Goal: Navigation & Orientation: Find specific page/section

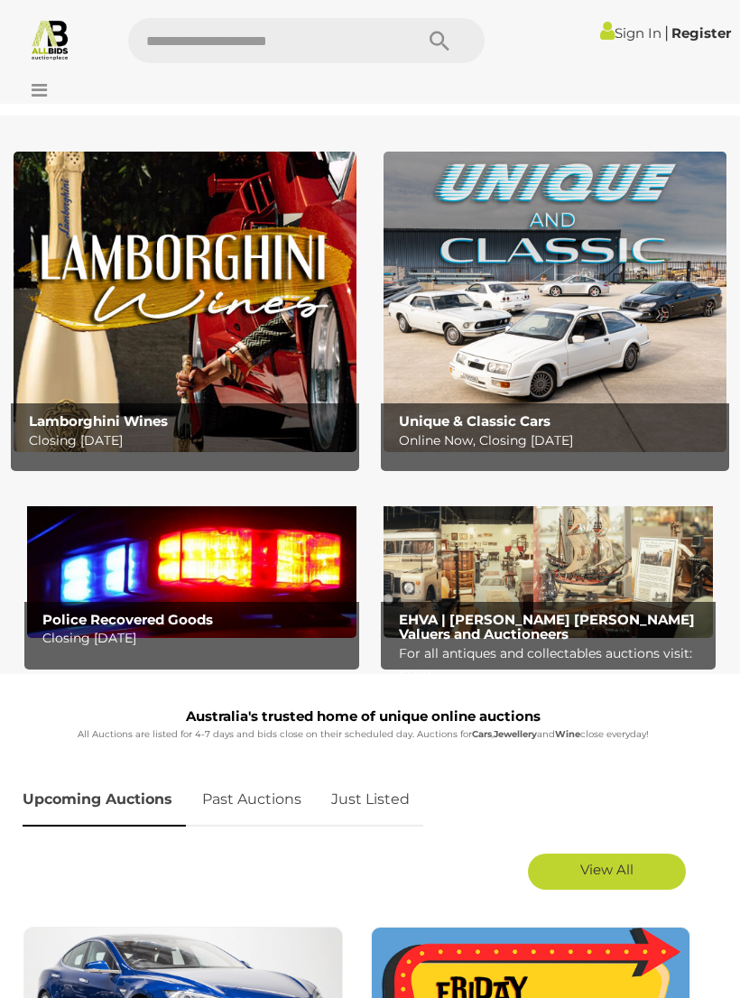
click at [595, 863] on span "View All" at bounding box center [606, 869] width 53 height 17
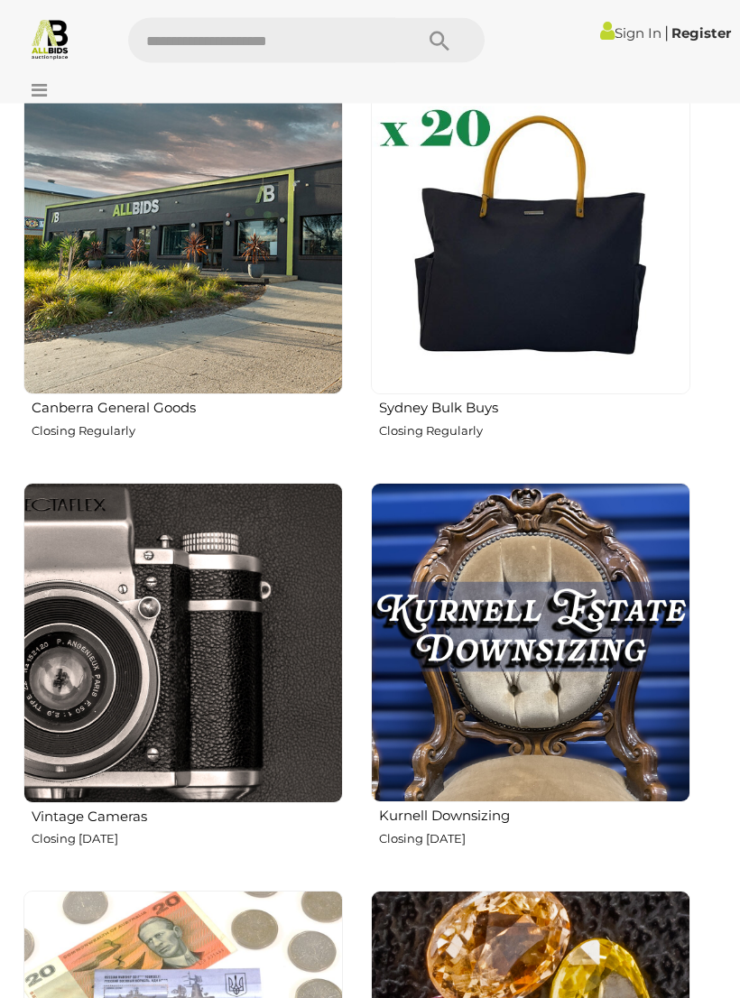
scroll to position [2499, 0]
click at [546, 656] on img at bounding box center [531, 643] width 320 height 320
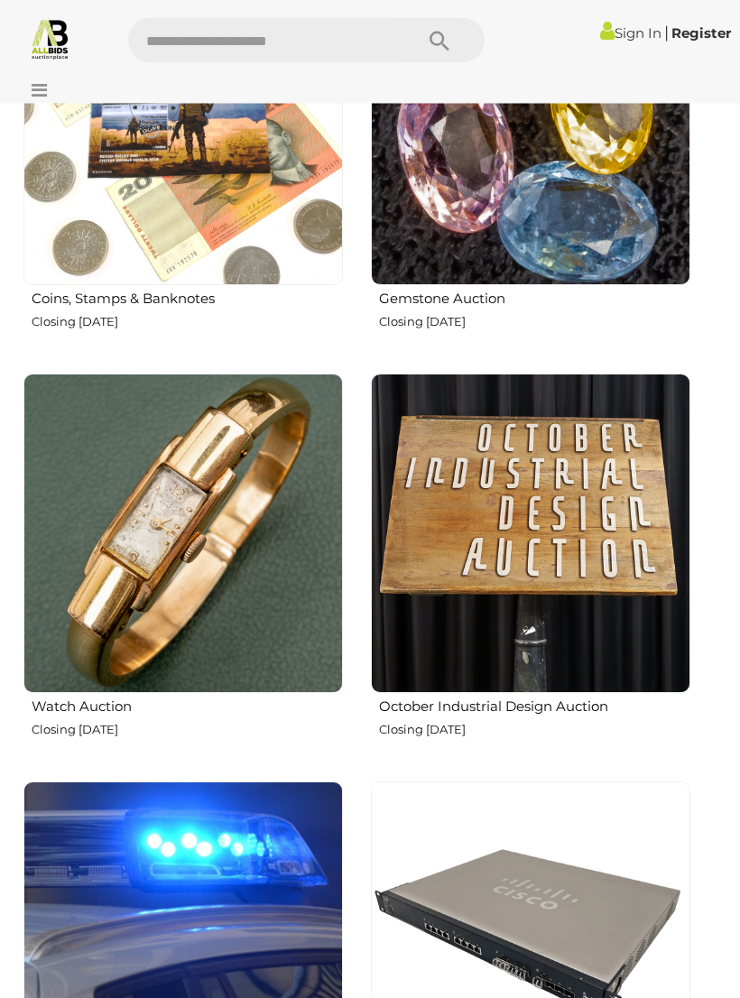
scroll to position [3425, 0]
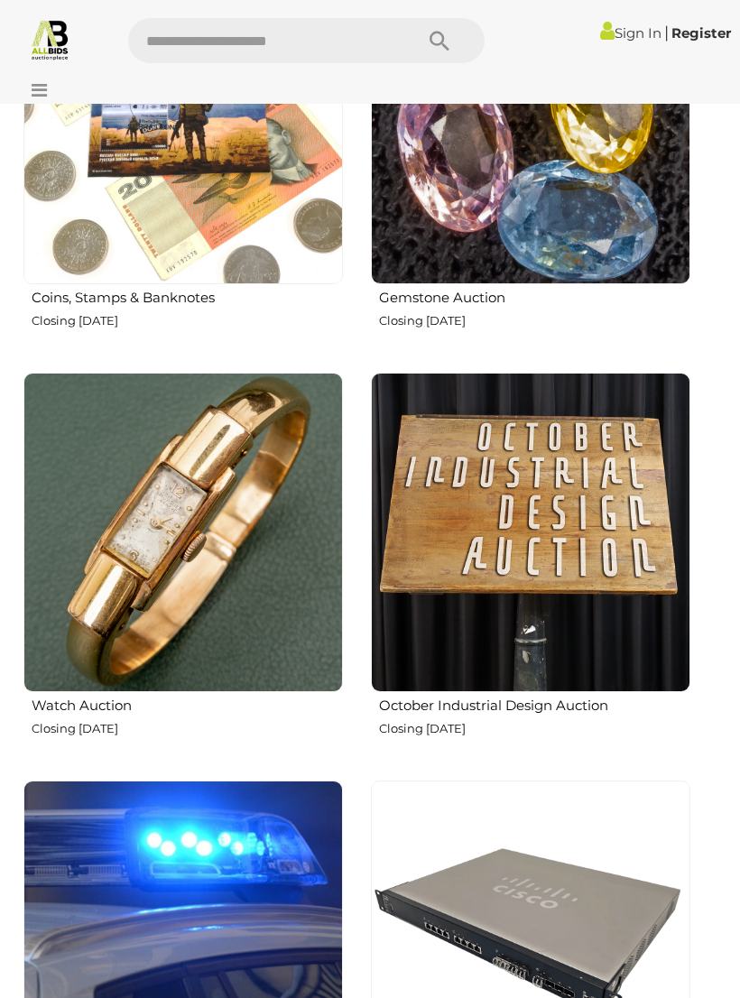
click at [603, 557] on img at bounding box center [531, 533] width 320 height 320
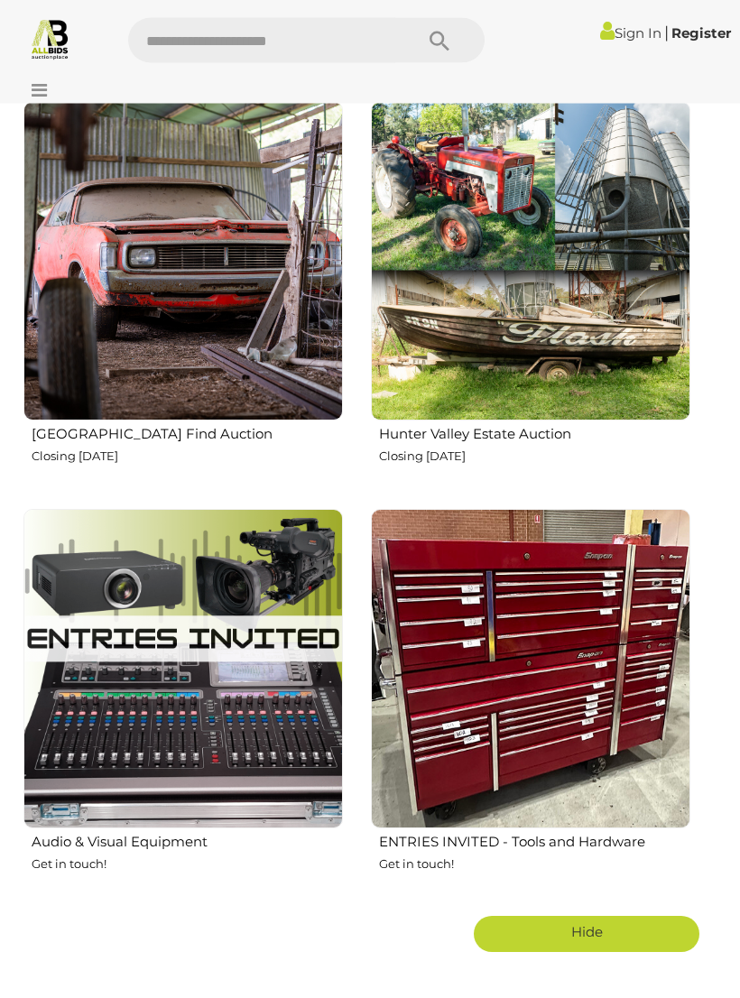
scroll to position [5330, 0]
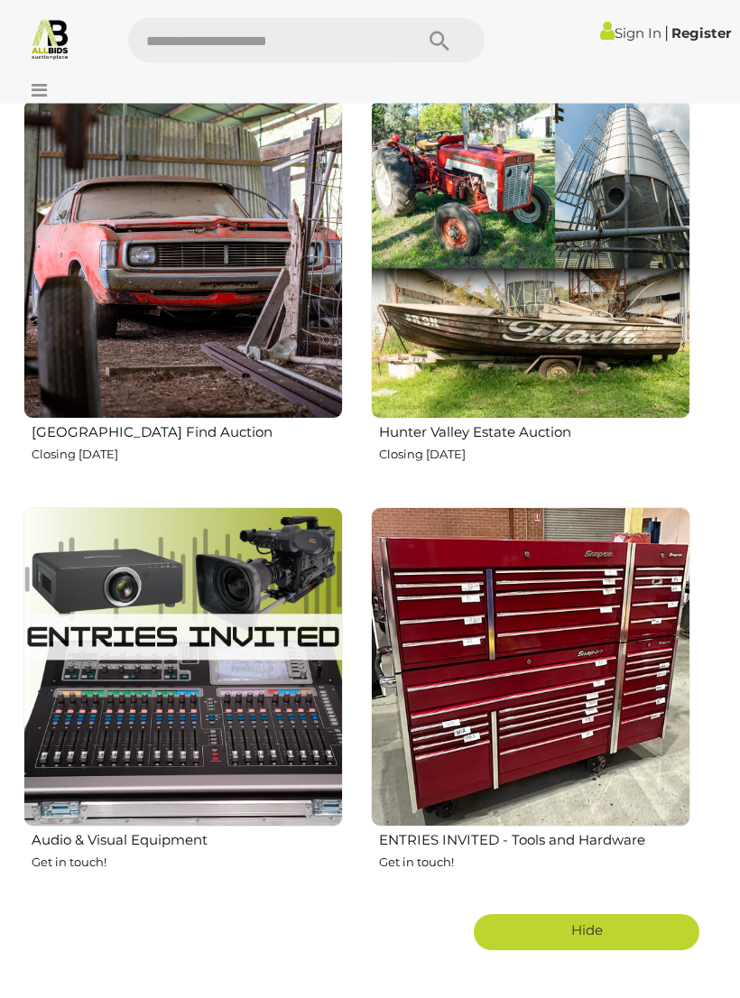
click at [573, 303] on img at bounding box center [531, 260] width 320 height 320
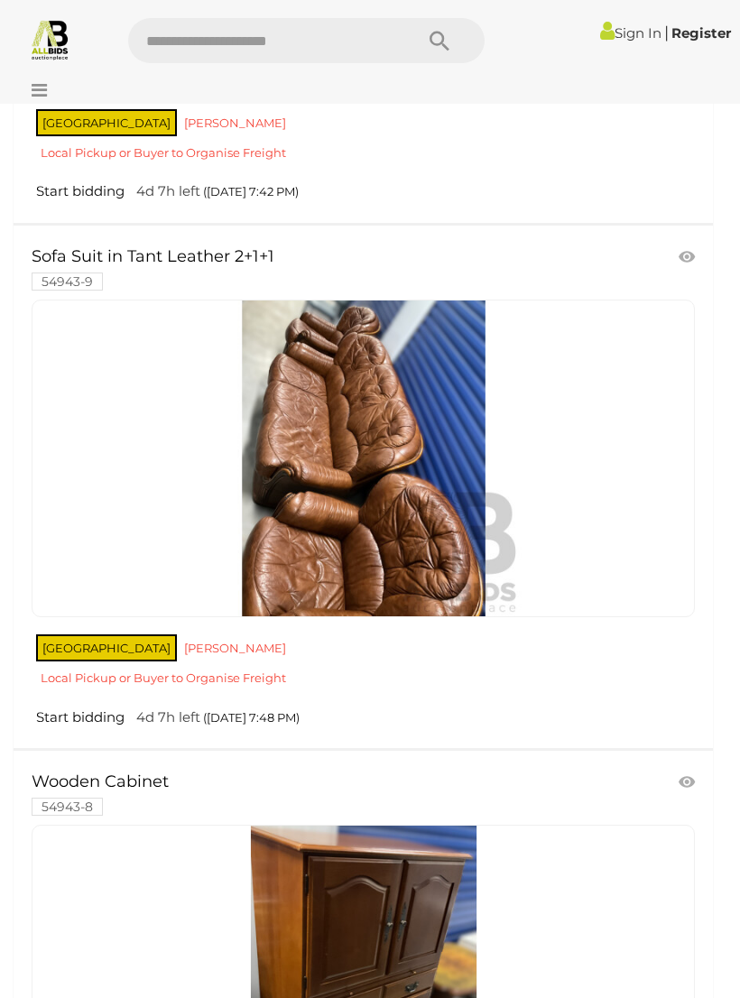
scroll to position [4281, 0]
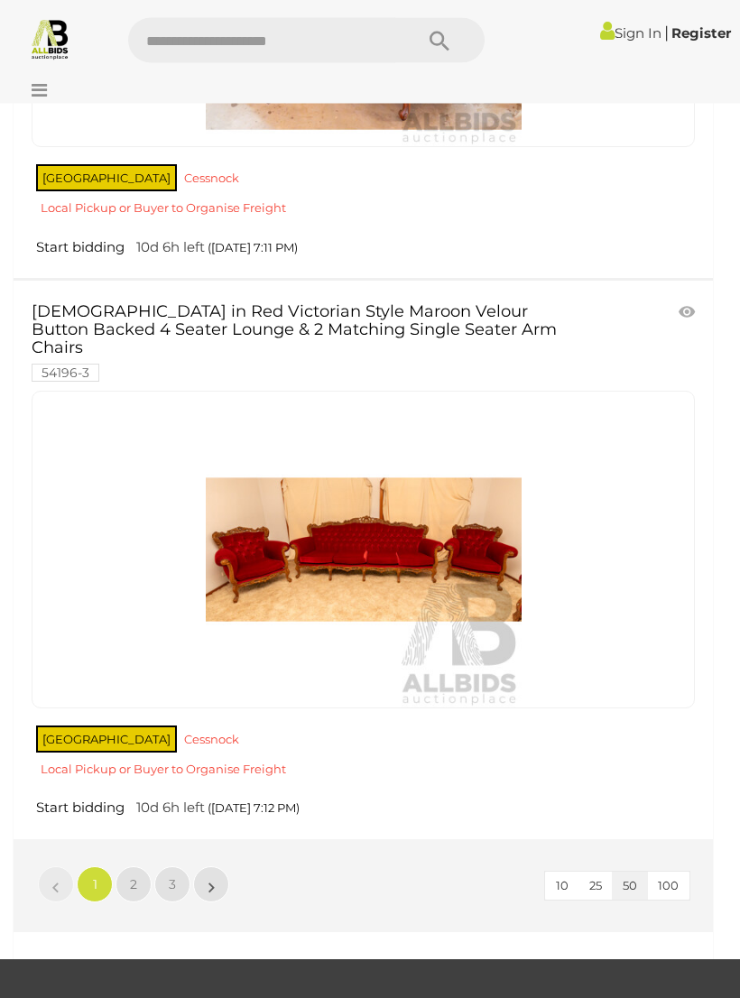
scroll to position [26459, 0]
click at [133, 877] on span "2" at bounding box center [133, 885] width 7 height 16
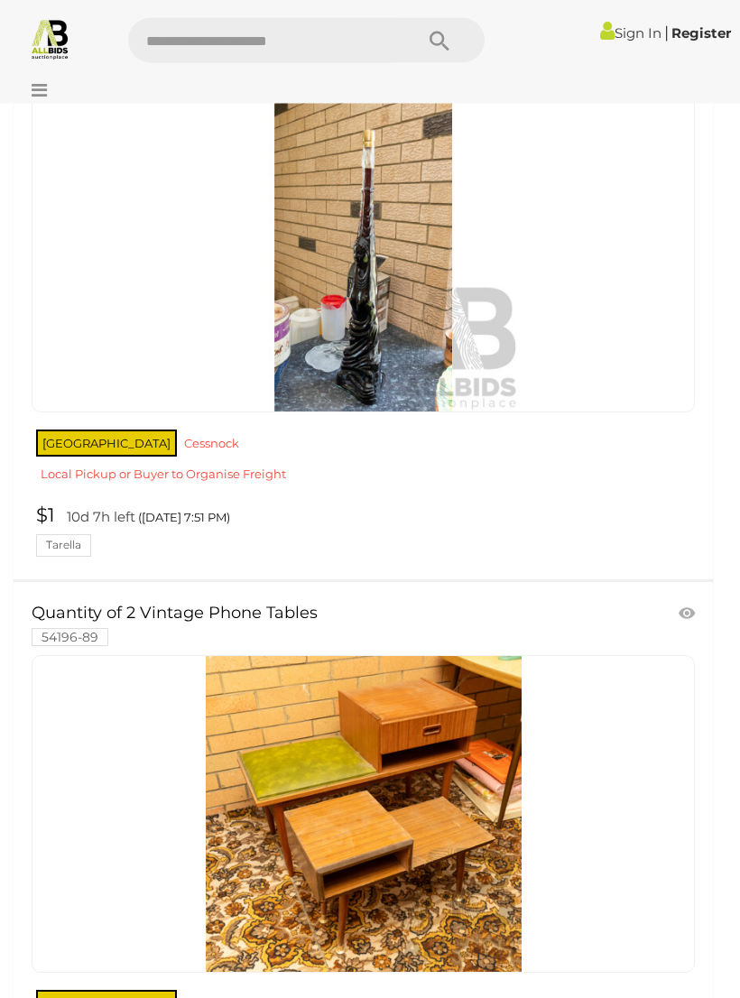
scroll to position [21497, 0]
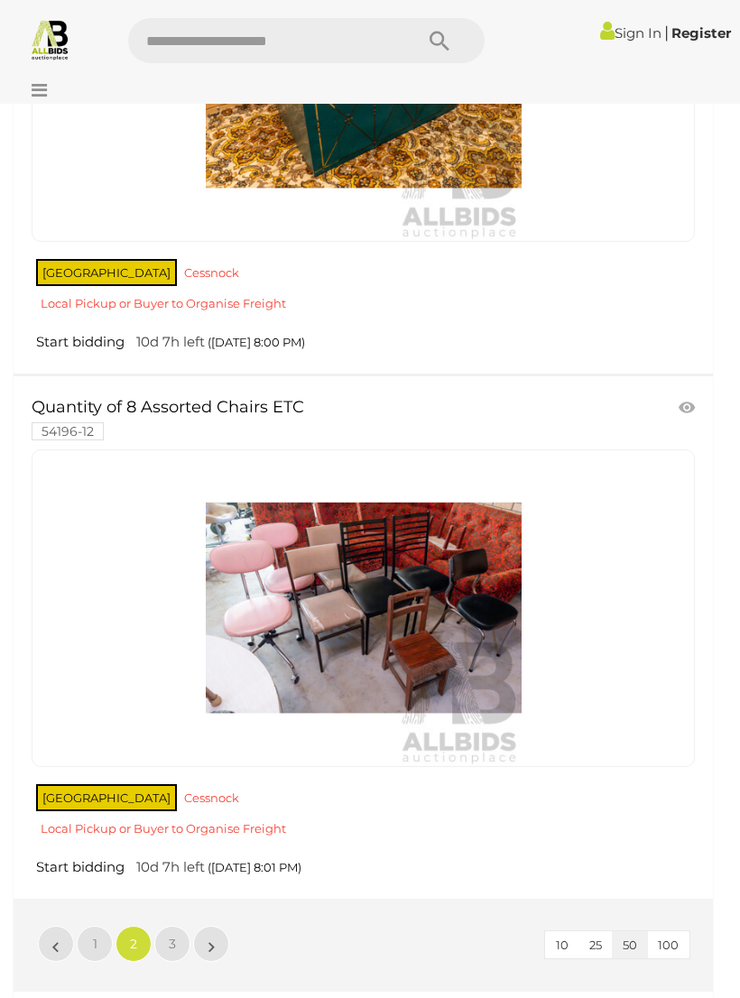
click at [180, 926] on link "3" at bounding box center [172, 944] width 36 height 36
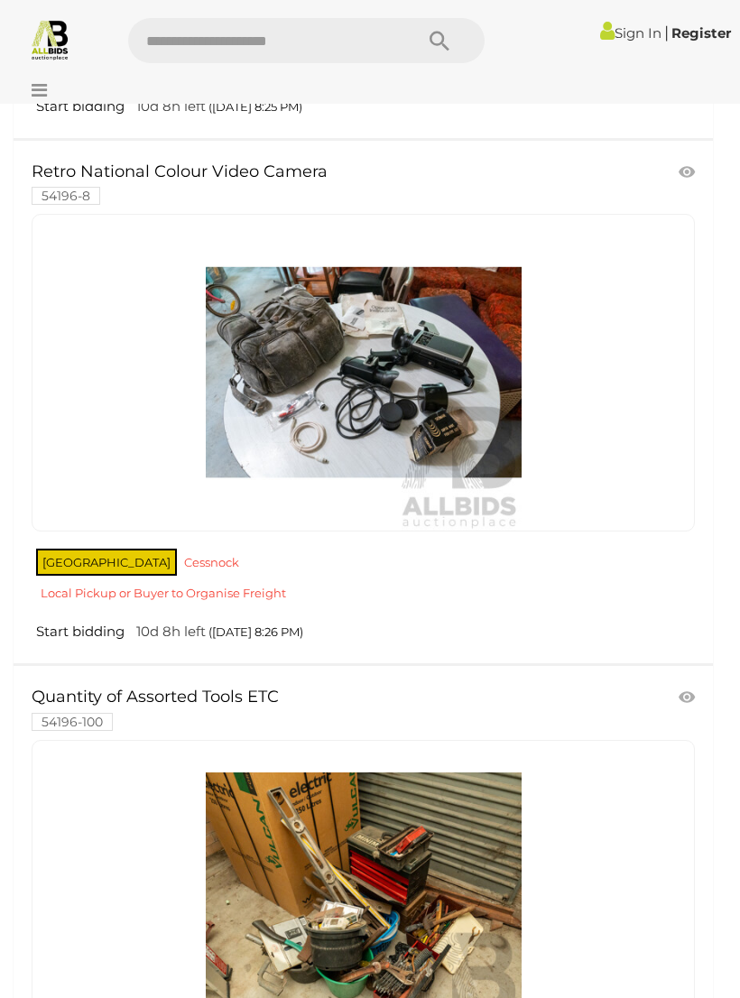
scroll to position [12891, 0]
